Goal: Task Accomplishment & Management: Use online tool/utility

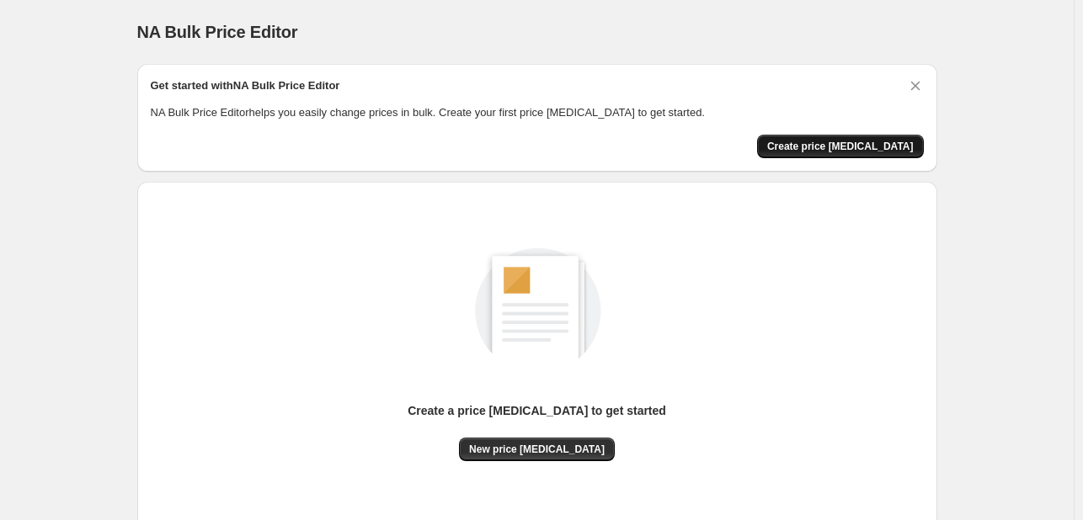
click at [839, 145] on span "Create price [MEDICAL_DATA]" at bounding box center [840, 146] width 146 height 13
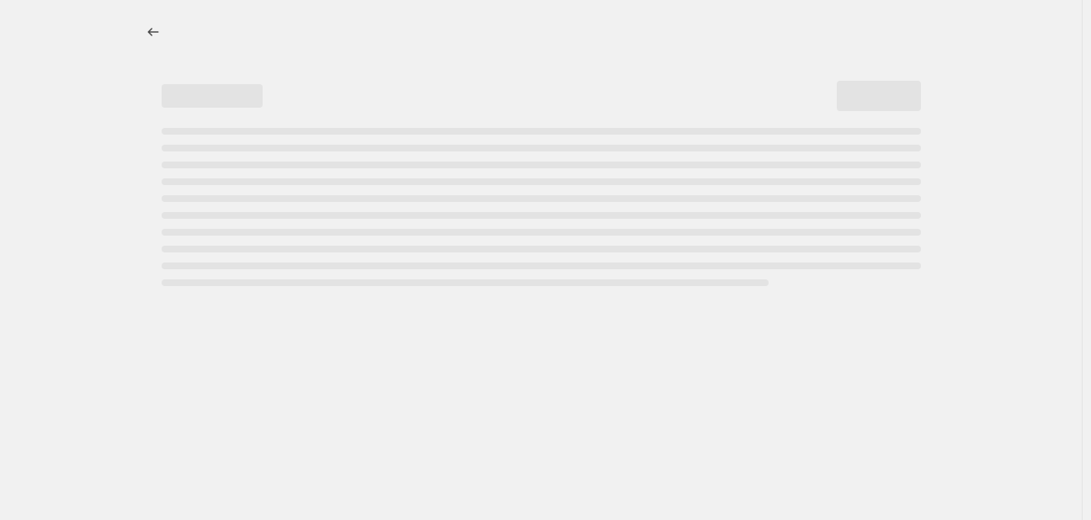
select select "percentage"
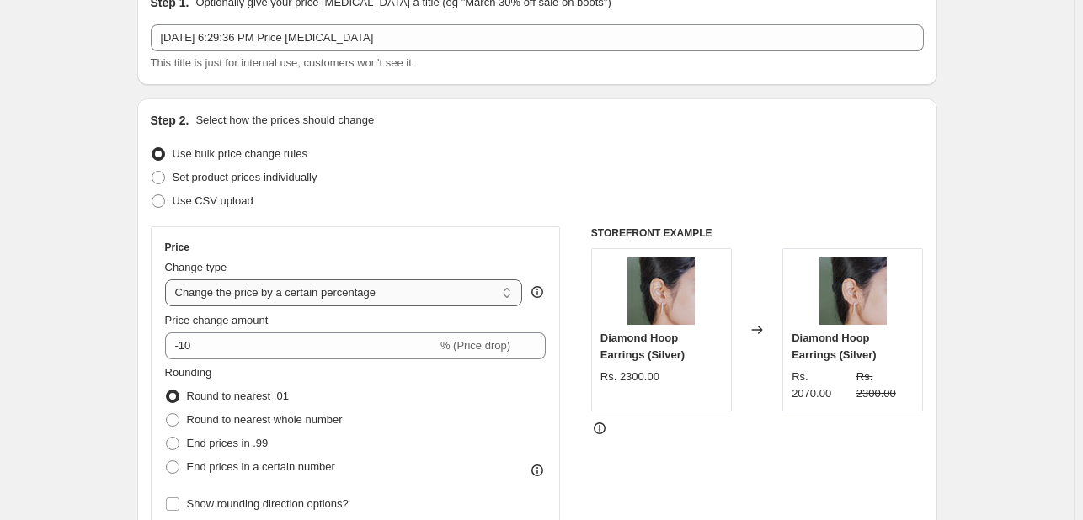
scroll to position [84, 0]
click at [455, 290] on select "Change the price to a certain amount Change the price by a certain amount Chang…" at bounding box center [344, 292] width 358 height 27
click at [522, 223] on div "Step 2. Select how the prices should change Use bulk price change rules Set pro…" at bounding box center [537, 393] width 773 height 564
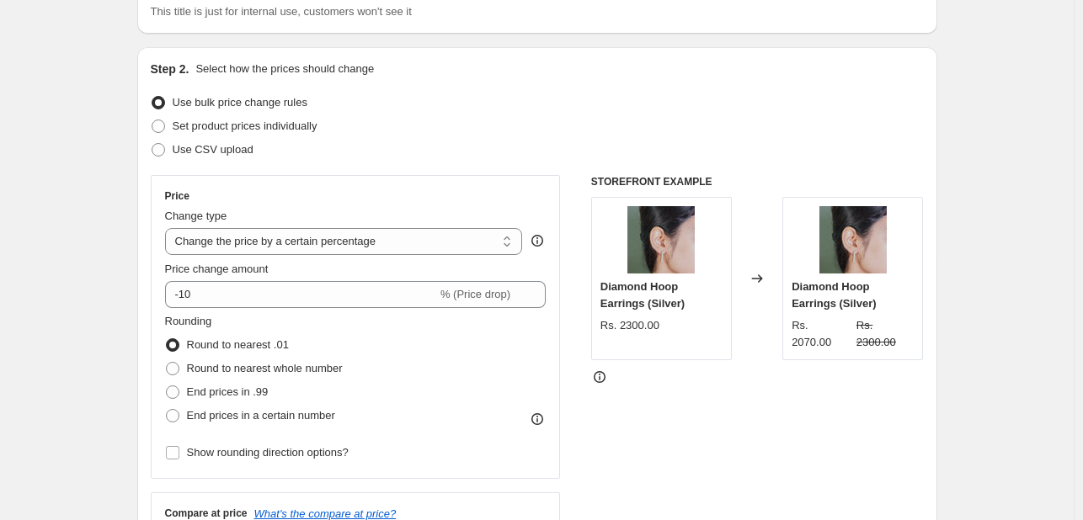
scroll to position [168, 0]
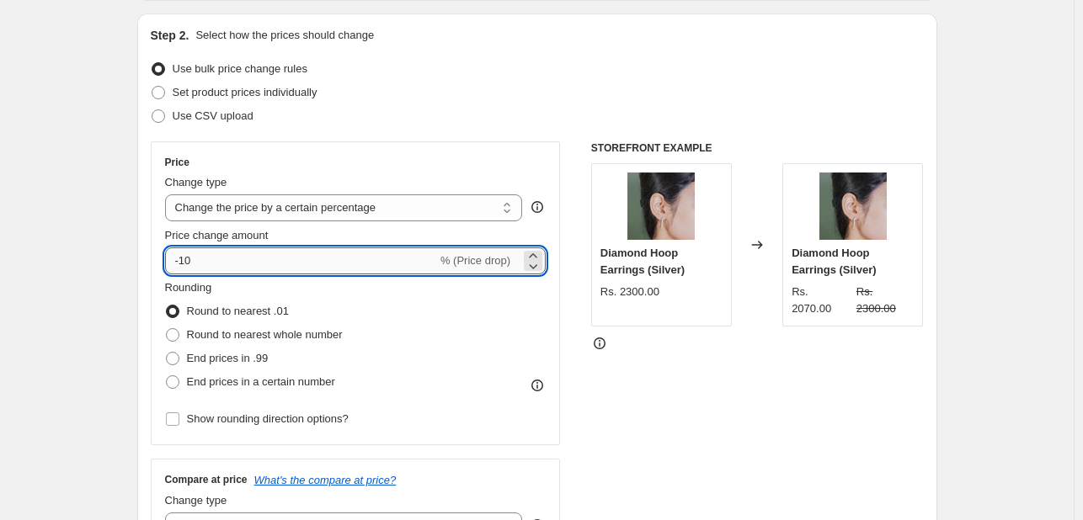
click at [263, 259] on input "-10" at bounding box center [301, 260] width 272 height 27
drag, startPoint x: 262, startPoint y: 258, endPoint x: 170, endPoint y: 260, distance: 91.8
click at [170, 260] on input "-10" at bounding box center [301, 260] width 272 height 27
type input "20"
click at [431, 304] on div "Rounding Round to nearest .01 Round to nearest whole number End prices in .99 E…" at bounding box center [355, 336] width 381 height 114
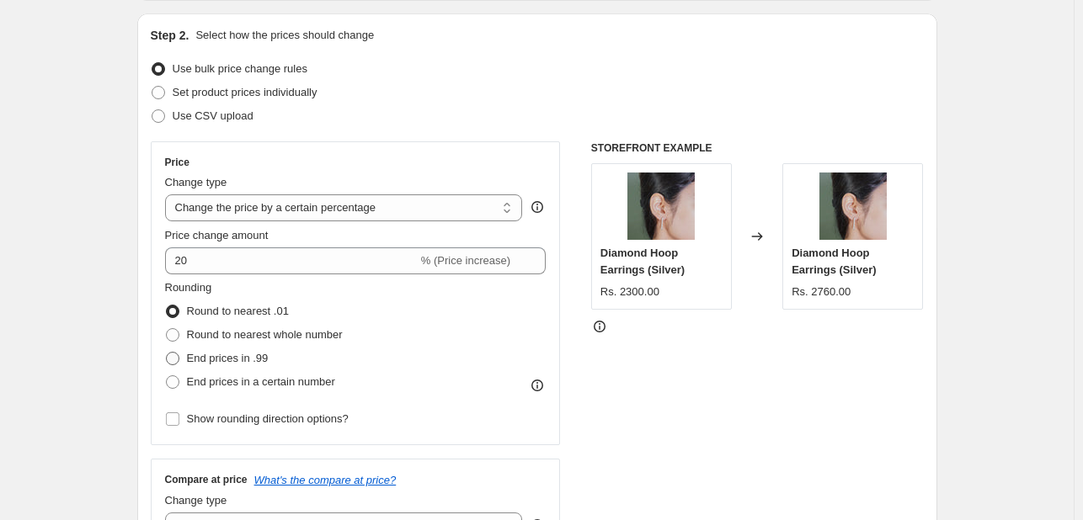
click at [177, 359] on span at bounding box center [172, 358] width 13 height 13
click at [167, 353] on input "End prices in .99" at bounding box center [166, 352] width 1 height 1
radio input "true"
click at [177, 337] on span at bounding box center [172, 334] width 13 height 13
click at [167, 329] on input "Round to nearest whole number" at bounding box center [166, 328] width 1 height 1
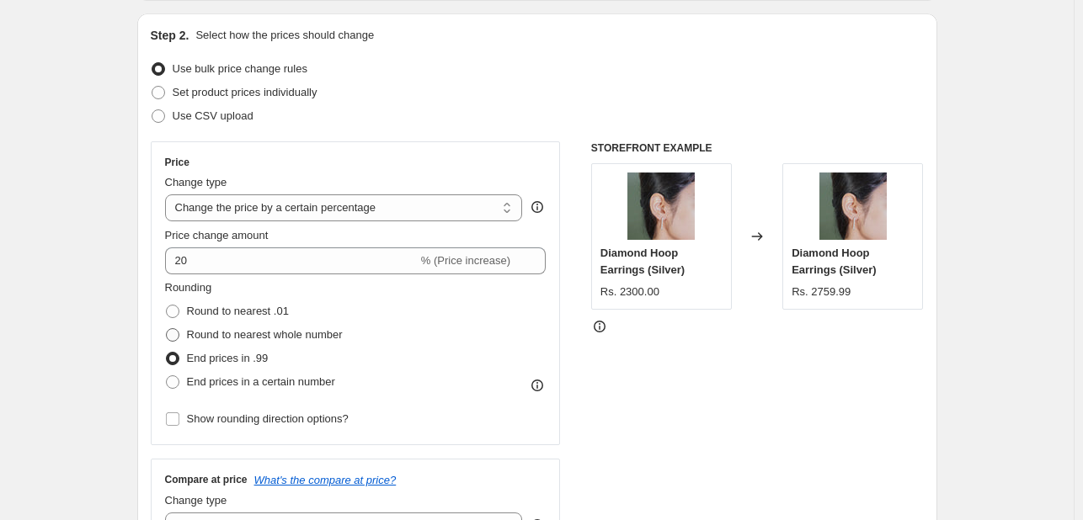
radio input "true"
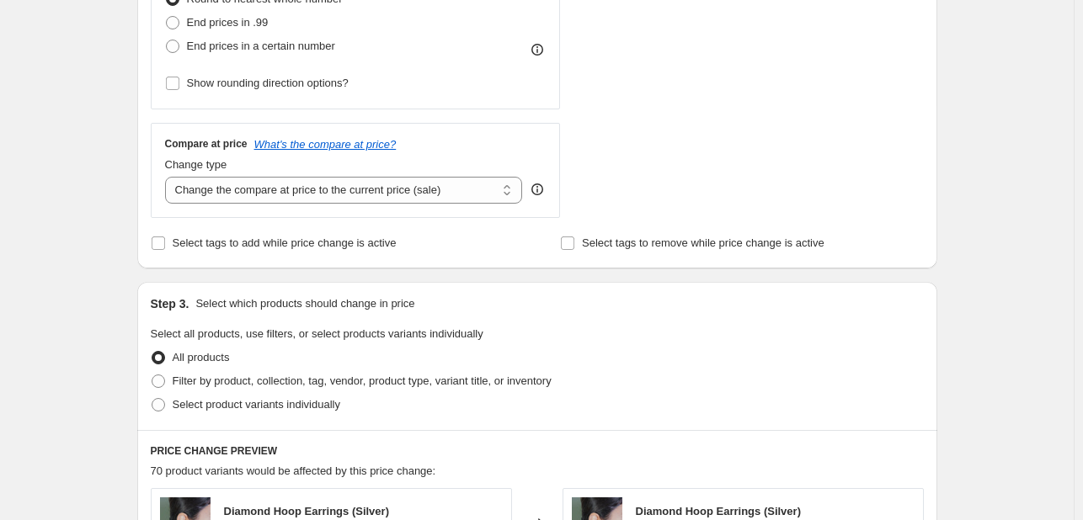
scroll to position [505, 0]
click at [444, 192] on select "Change the compare at price to the current price (sale) Change the compare at p…" at bounding box center [344, 189] width 358 height 27
click at [714, 178] on div "STOREFRONT EXAMPLE Diamond Hoop Earrings (Silver) Rs. 2300.00 Changed to Diamon…" at bounding box center [757, 11] width 333 height 412
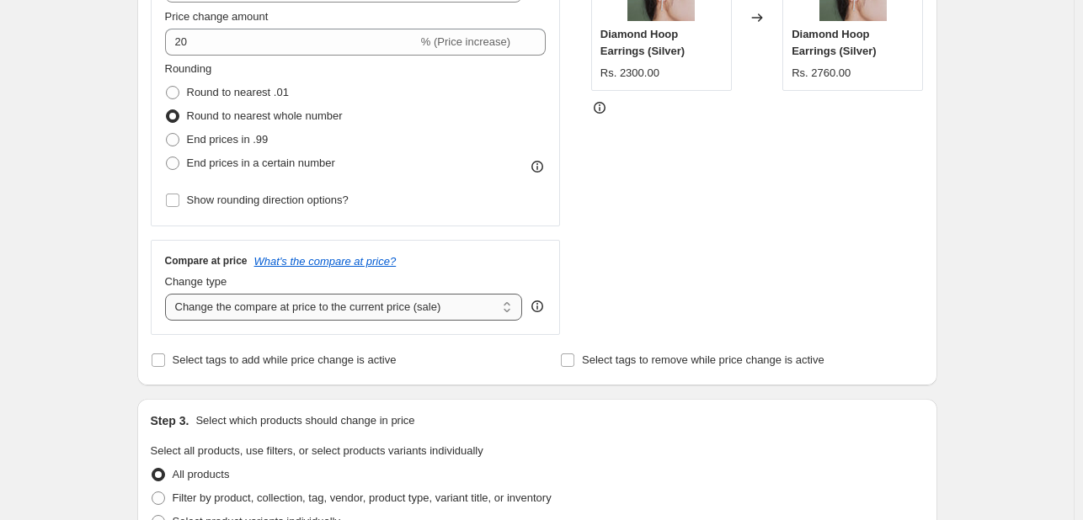
scroll to position [421, 0]
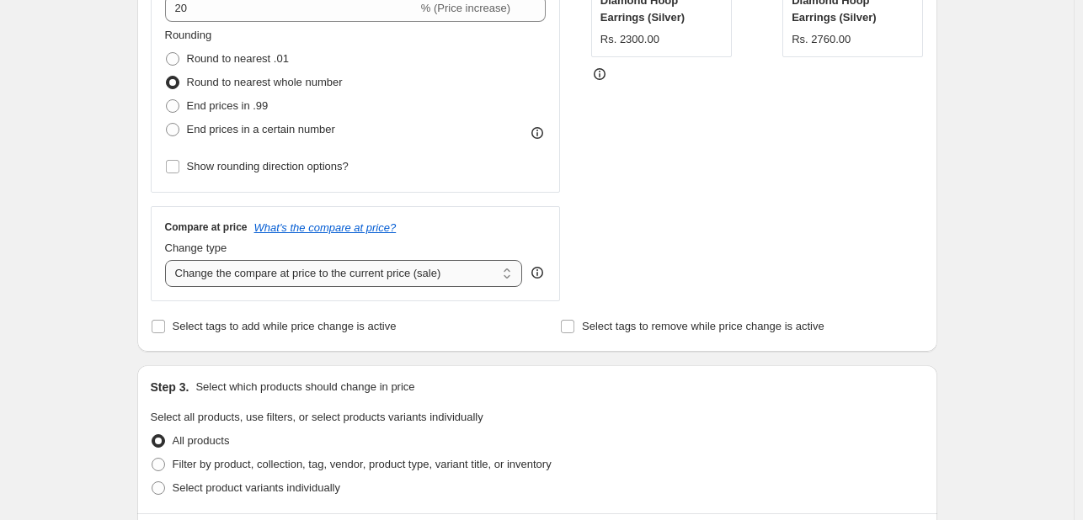
click at [474, 278] on select "Change the compare at price to the current price (sale) Change the compare at p…" at bounding box center [344, 273] width 358 height 27
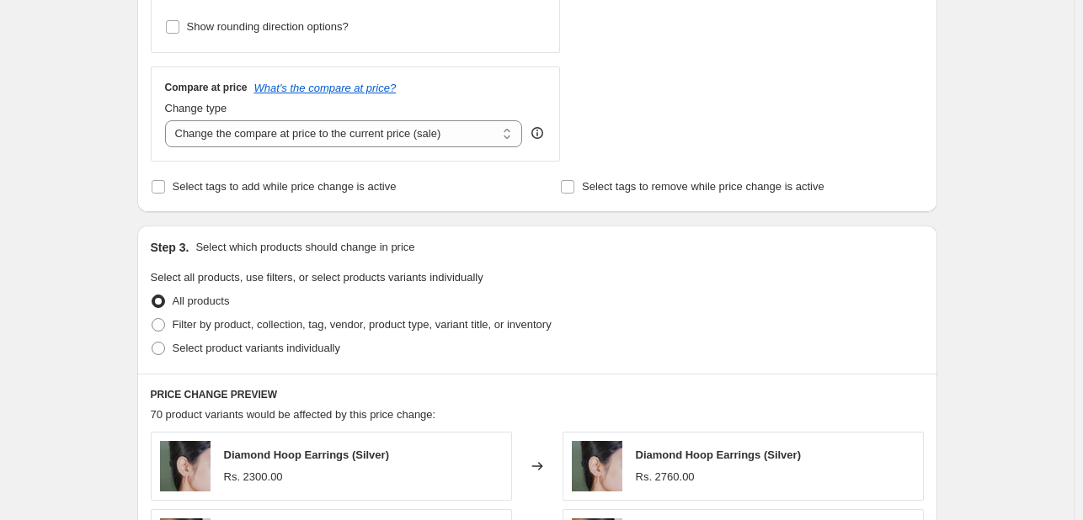
scroll to position [589, 0]
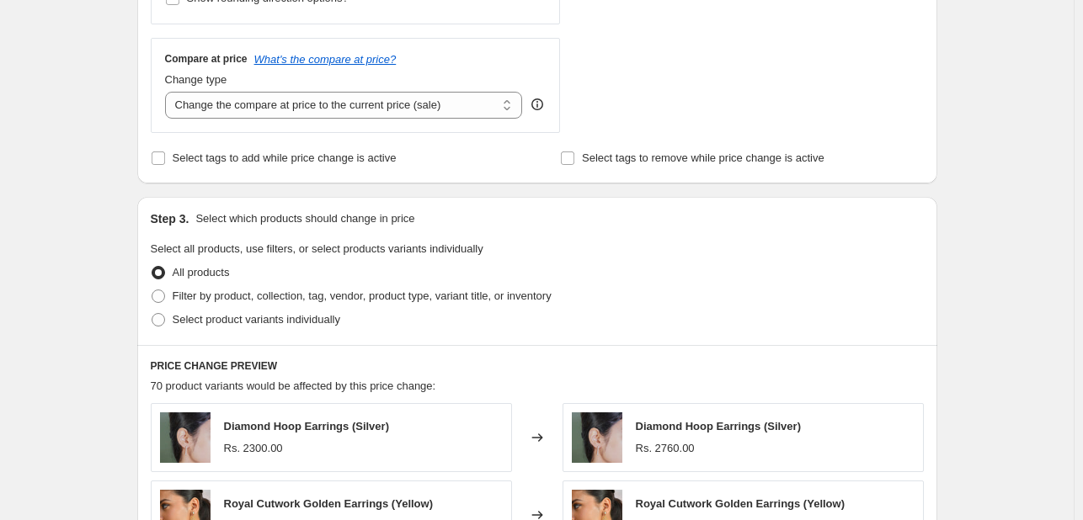
click at [618, 291] on div "Filter by product, collection, tag, vendor, product type, variant title, or inv…" at bounding box center [537, 297] width 773 height 24
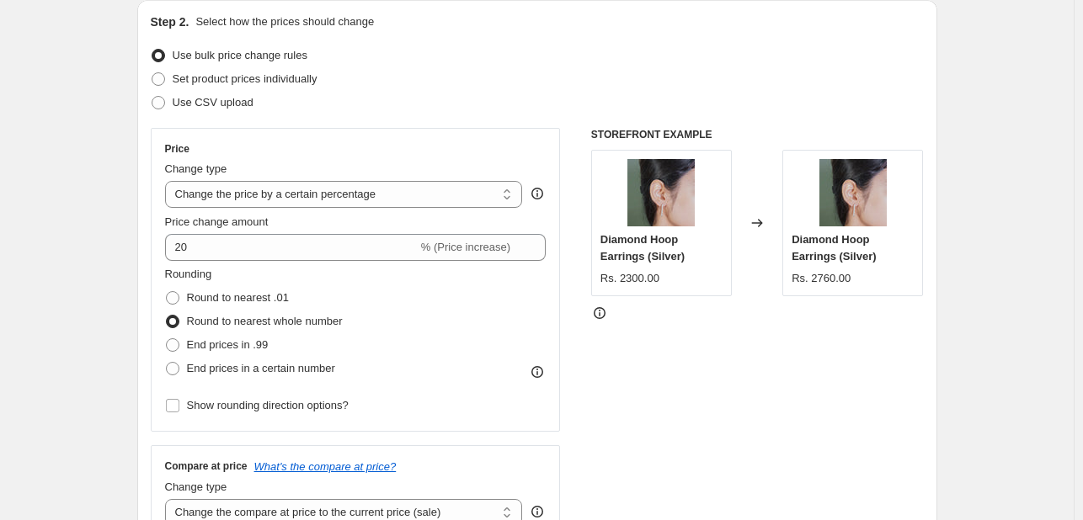
scroll to position [168, 0]
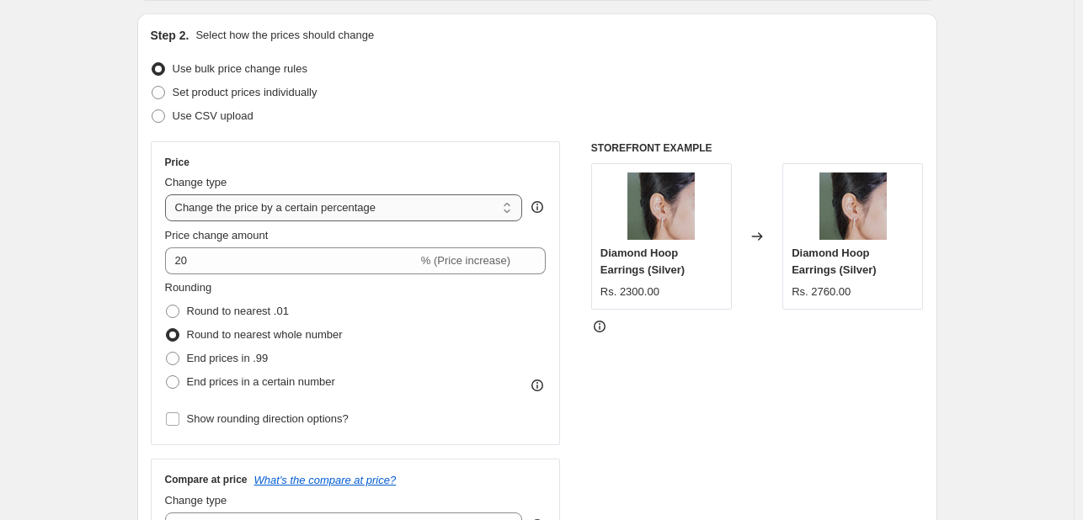
click at [471, 210] on select "Change the price to a certain amount Change the price by a certain amount Chang…" at bounding box center [344, 207] width 358 height 27
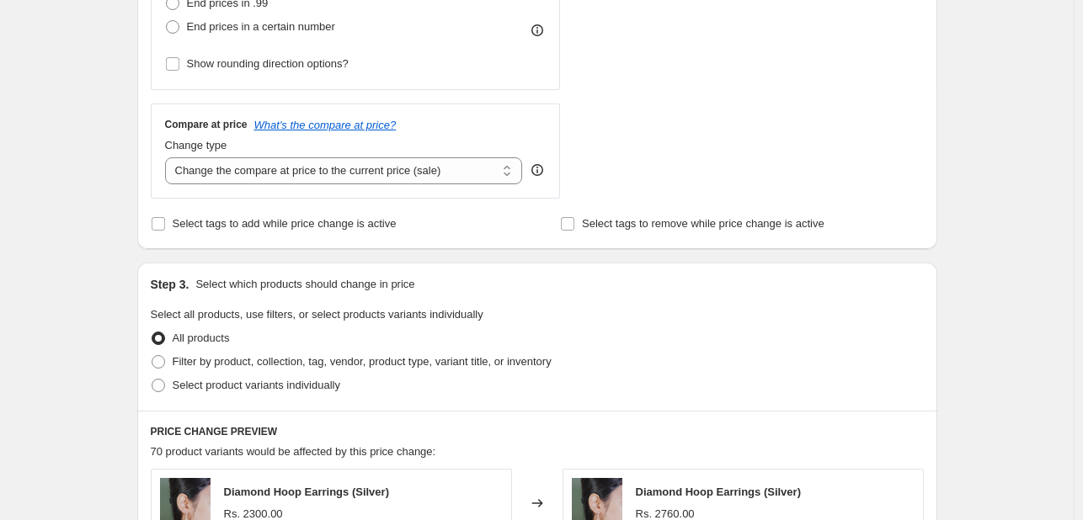
scroll to position [488, 0]
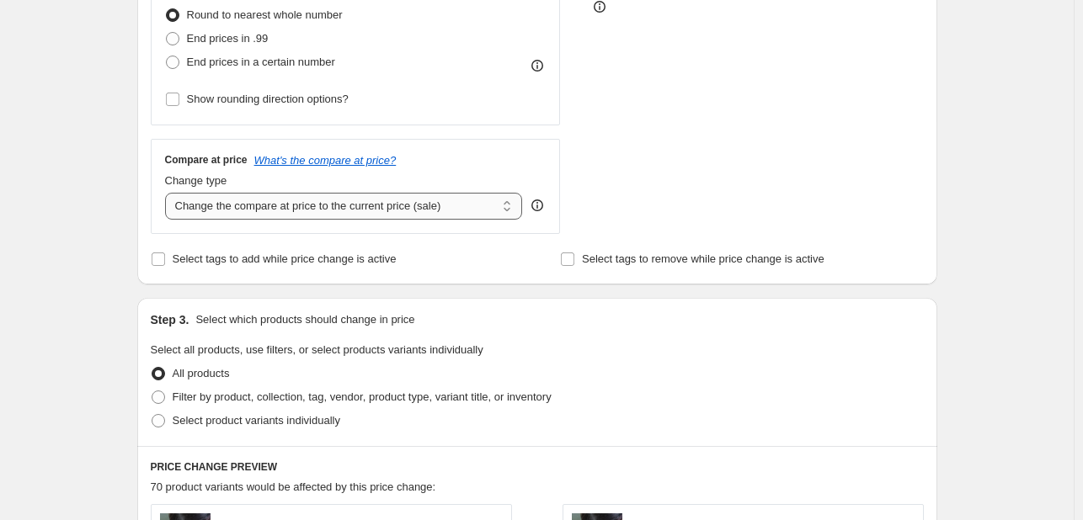
click at [330, 203] on select "Change the compare at price to the current price (sale) Change the compare at p…" at bounding box center [344, 206] width 358 height 27
select select "percentage"
click at [168, 193] on select "Change the compare at price to the current price (sale) Change the compare at p…" at bounding box center [344, 206] width 358 height 27
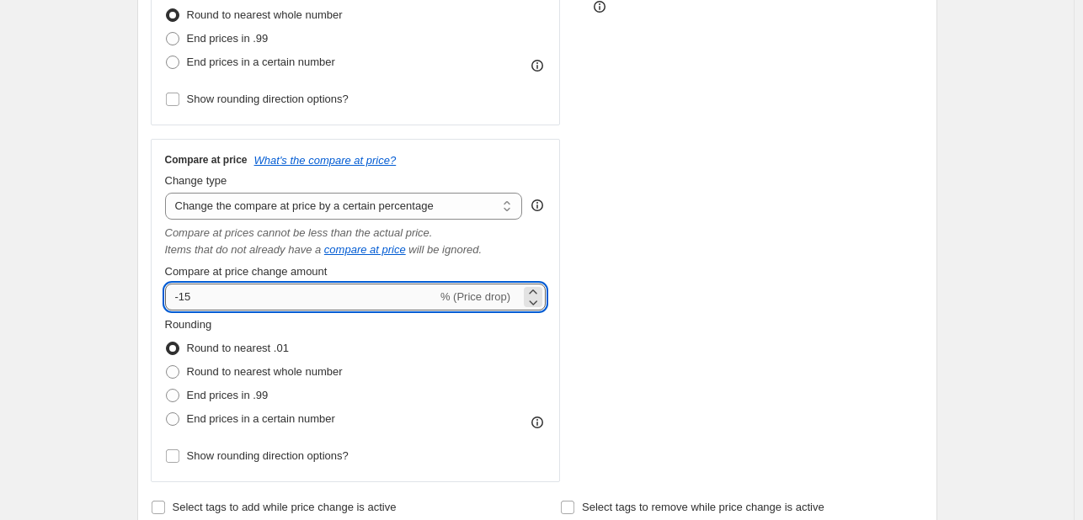
click at [340, 290] on input "-15" at bounding box center [301, 297] width 272 height 27
drag, startPoint x: 233, startPoint y: 300, endPoint x: 145, endPoint y: 299, distance: 88.4
click at [146, 300] on div "Step 2. Select how the prices should change Use bulk price change rules Set pro…" at bounding box center [537, 113] width 800 height 839
type input "20"
click at [773, 356] on div "STOREFRONT EXAMPLE Diamond Hoop Earrings (Silver) Rs. 2300.00 Changed to Diamon…" at bounding box center [757, 152] width 333 height 661
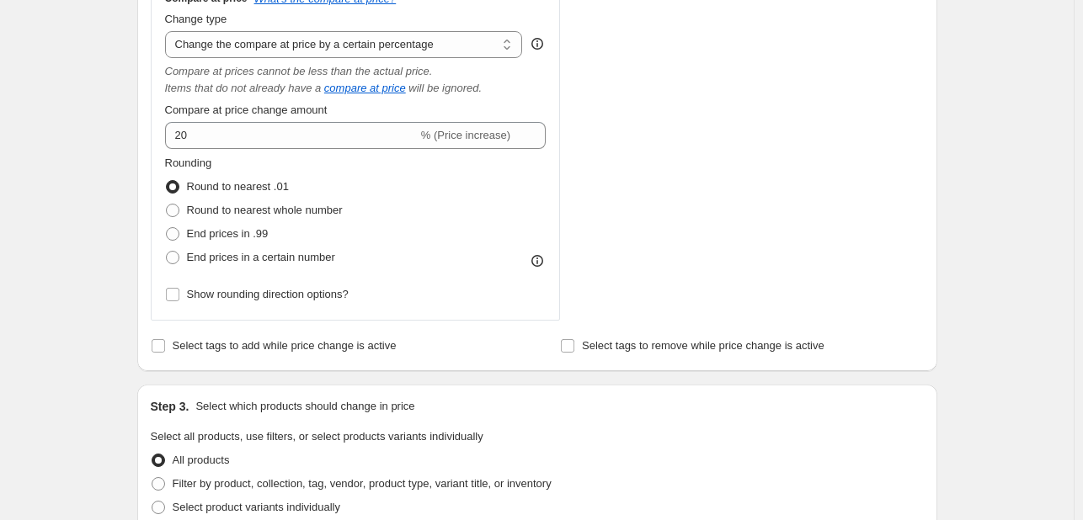
scroll to position [657, 0]
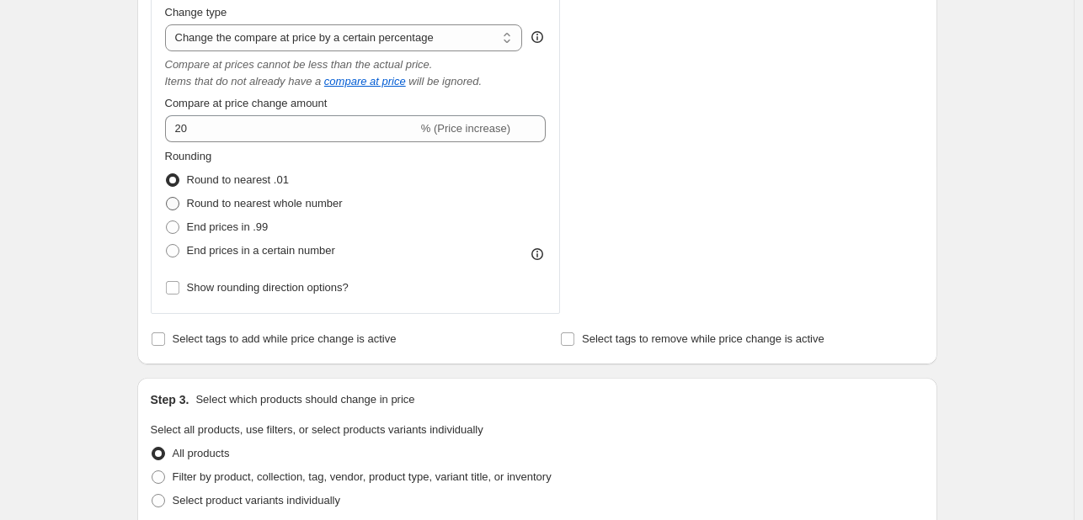
click at [179, 206] on span at bounding box center [172, 203] width 13 height 13
click at [167, 198] on input "Round to nearest whole number" at bounding box center [166, 197] width 1 height 1
radio input "true"
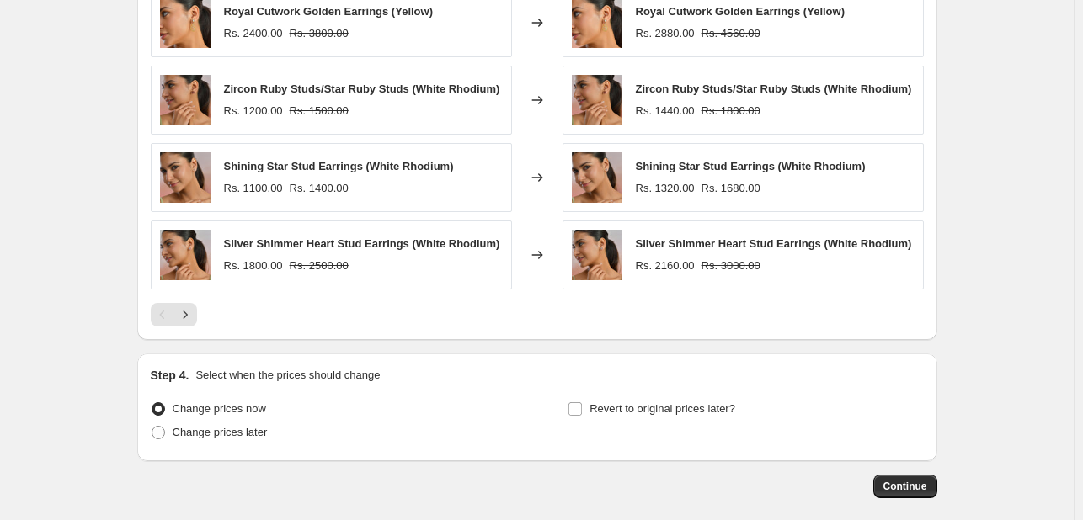
scroll to position [1410, 0]
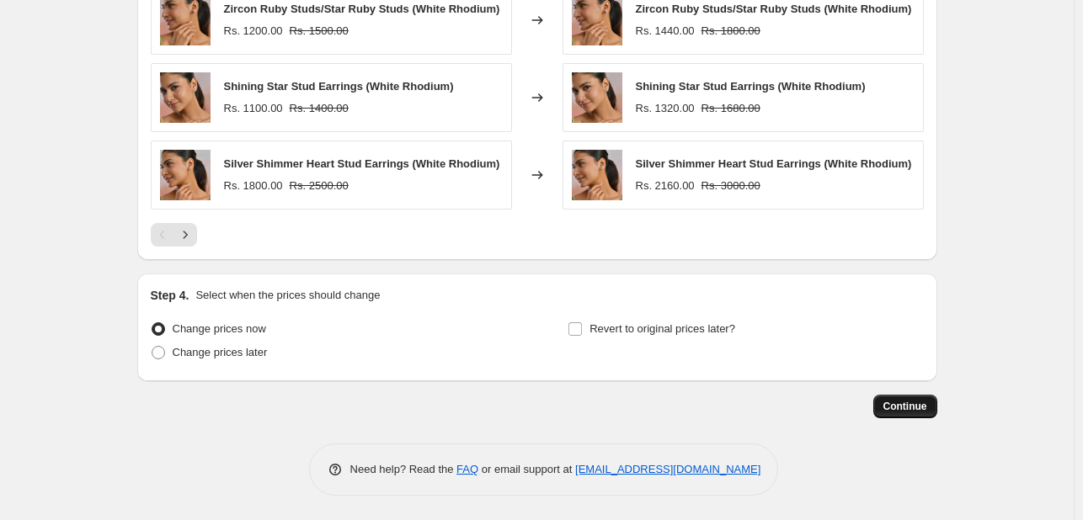
click at [906, 402] on span "Continue" at bounding box center [905, 406] width 44 height 13
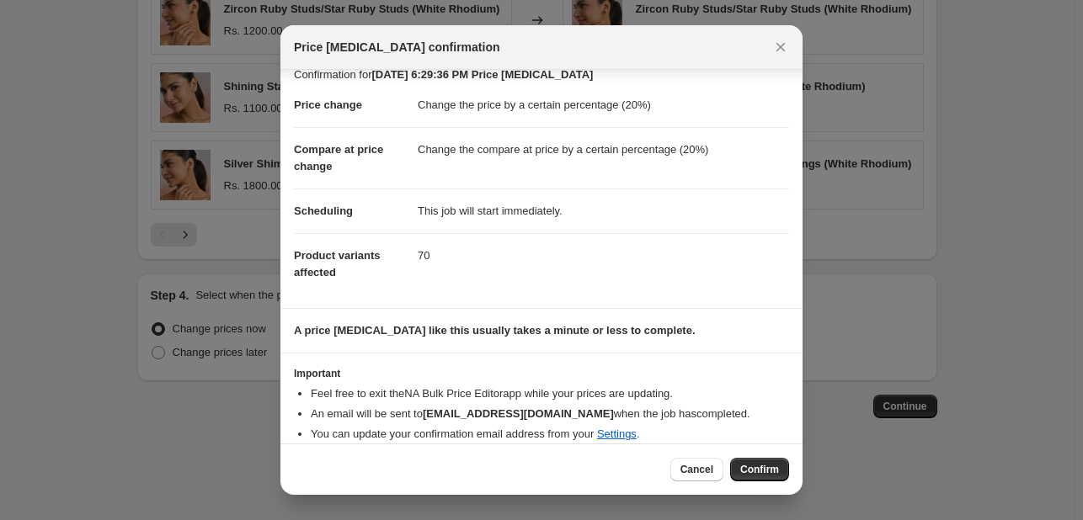
scroll to position [32, 0]
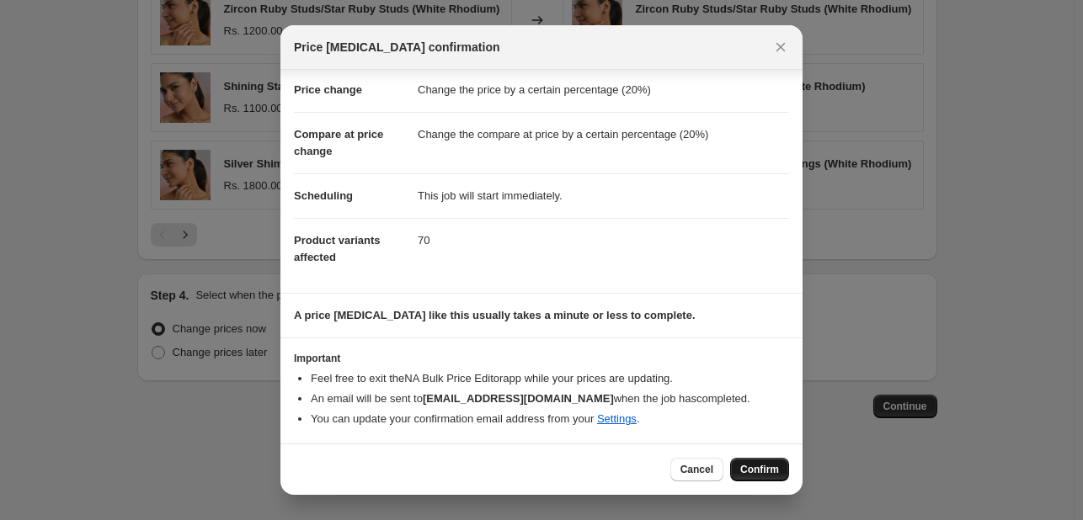
click at [758, 465] on span "Confirm" at bounding box center [759, 469] width 39 height 13
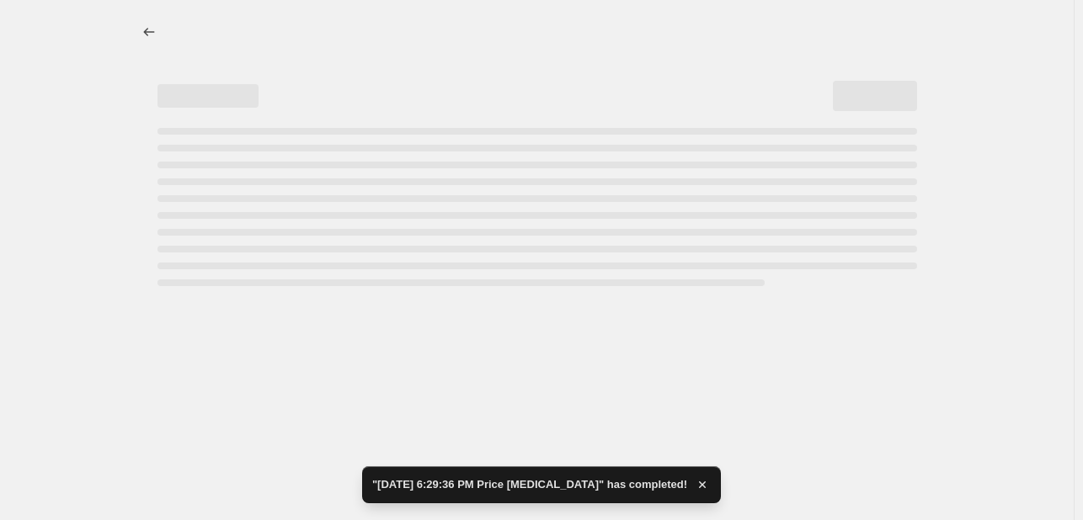
select select "percentage"
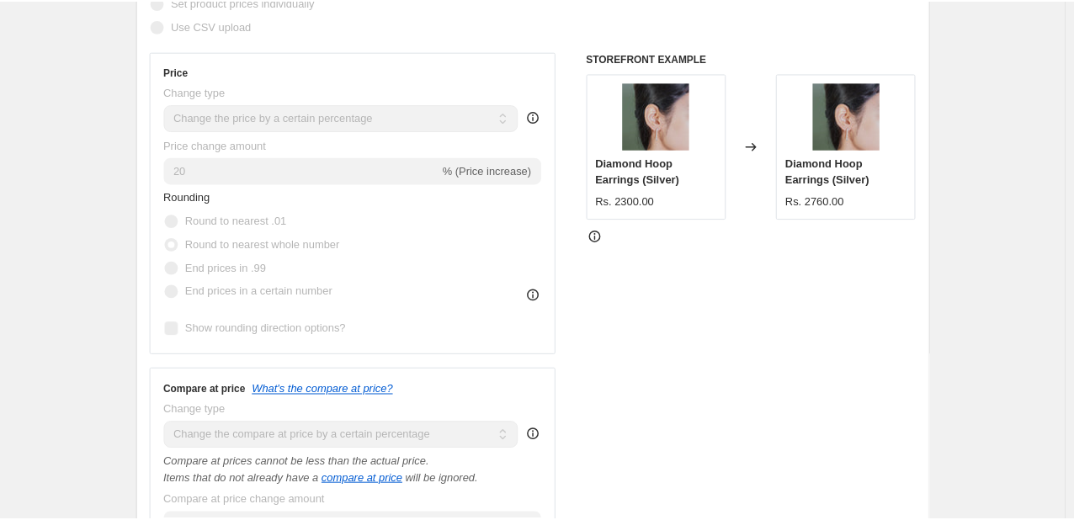
scroll to position [421, 0]
